Goal: Entertainment & Leisure: Consume media (video, audio)

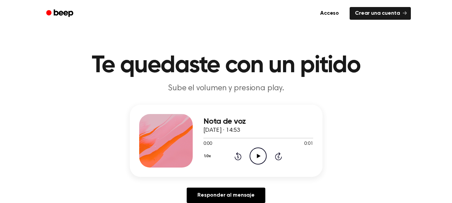
click at [256, 155] on icon "Play Audio" at bounding box center [257, 155] width 17 height 17
click at [257, 155] on icon at bounding box center [259, 156] width 4 height 4
click at [255, 155] on icon "Play Audio" at bounding box center [257, 155] width 17 height 17
click at [254, 156] on icon "Play Audio" at bounding box center [257, 155] width 17 height 17
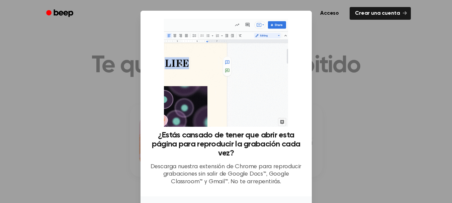
click at [330, 144] on div at bounding box center [226, 101] width 452 height 203
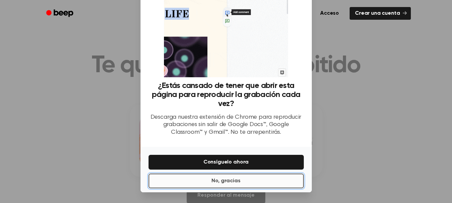
click at [249, 183] on button "No, gracias" at bounding box center [225, 180] width 155 height 15
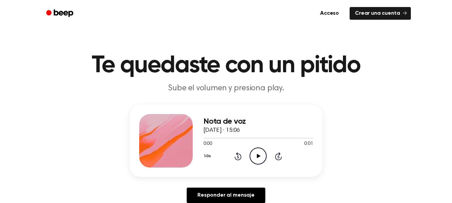
click at [257, 160] on icon "Play Audio" at bounding box center [257, 155] width 17 height 17
drag, startPoint x: 257, startPoint y: 160, endPoint x: 239, endPoint y: 172, distance: 22.4
click at [239, 172] on div "Nota de voz 5 de septiembre de 2025 · 15:06 0:00 0:01 Su navegador no soporta e…" at bounding box center [226, 141] width 193 height 72
click at [261, 157] on icon "Play Audio" at bounding box center [257, 155] width 17 height 17
click at [260, 157] on icon "Play Audio" at bounding box center [257, 155] width 17 height 17
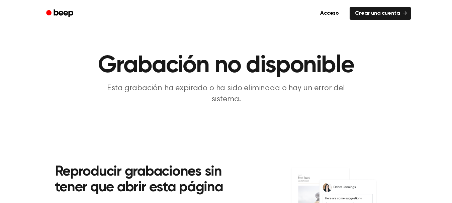
scroll to position [0, 0]
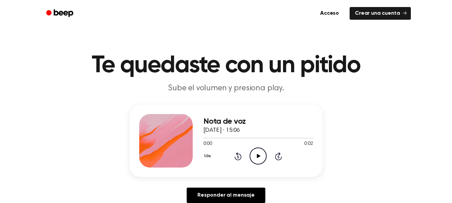
click at [254, 155] on icon "Play Audio" at bounding box center [257, 155] width 17 height 17
